Goal: Task Accomplishment & Management: Manage account settings

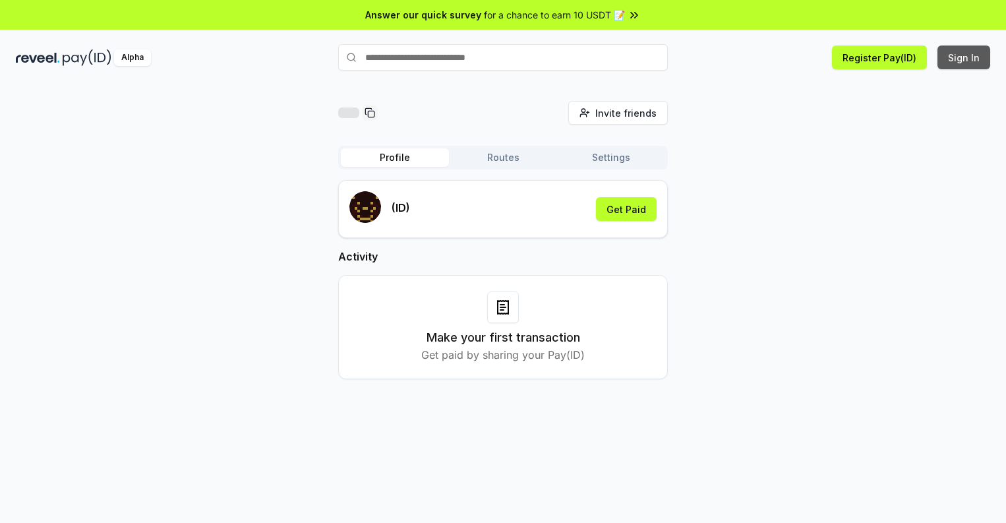
click at [964, 57] on button "Sign In" at bounding box center [963, 57] width 53 height 24
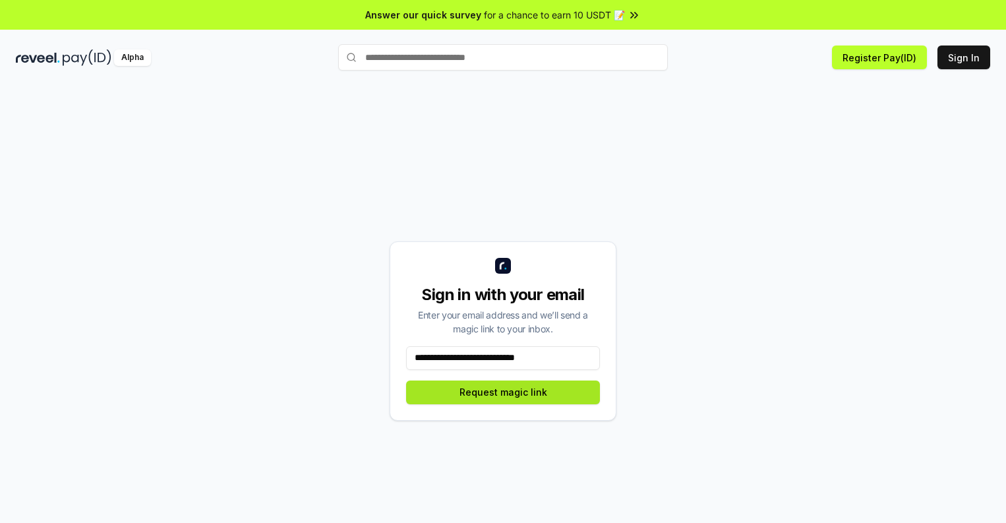
type input "**********"
click at [503, 391] on button "Request magic link" at bounding box center [503, 392] width 194 height 24
